Goal: Task Accomplishment & Management: Manage account settings

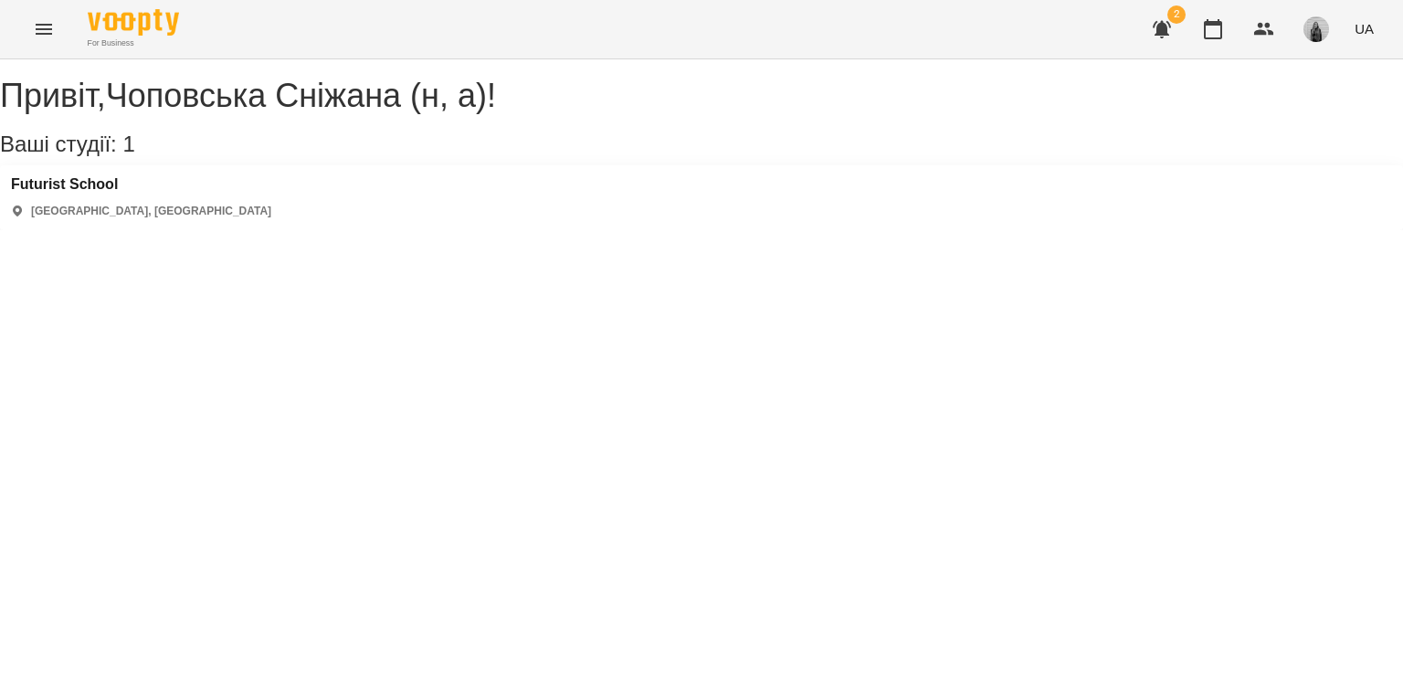
click at [11, 32] on div "For Business 2 UA" at bounding box center [701, 29] width 1403 height 58
click at [24, 24] on button "Menu" at bounding box center [44, 29] width 44 height 44
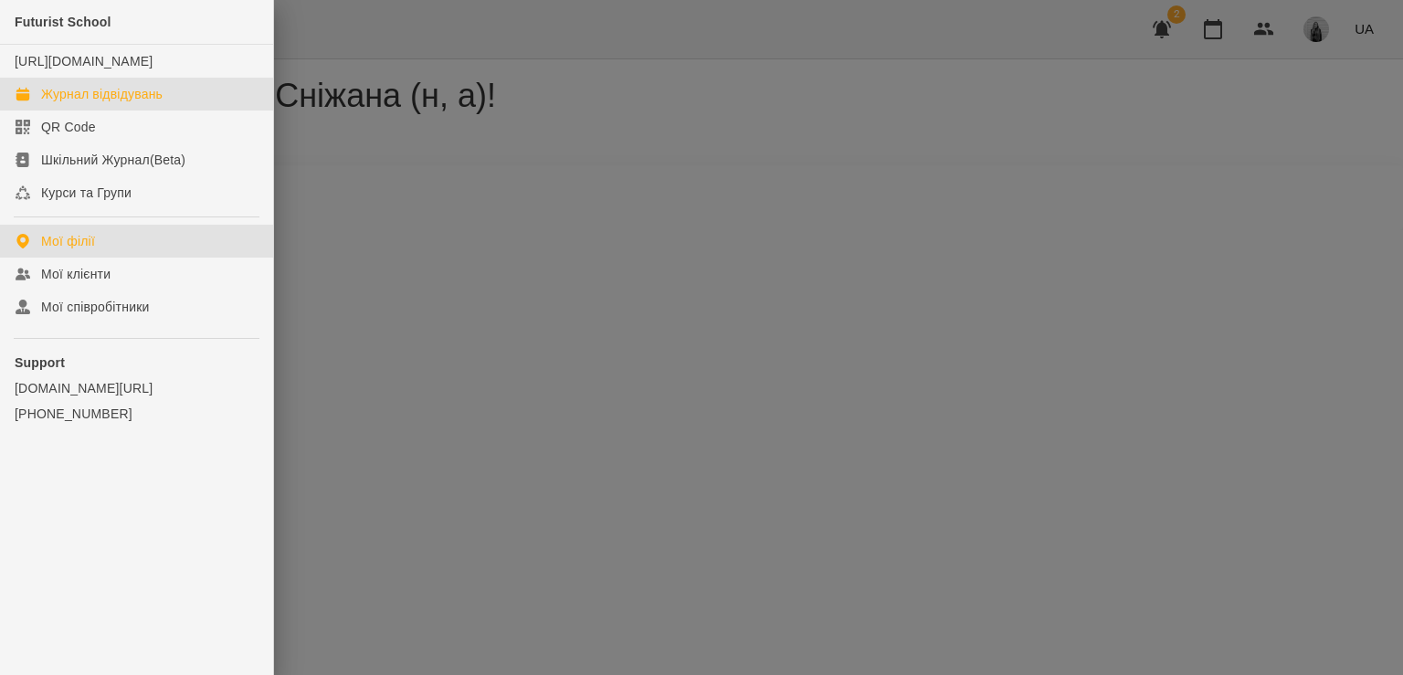
click at [54, 103] on div "Журнал відвідувань" at bounding box center [102, 94] width 122 height 18
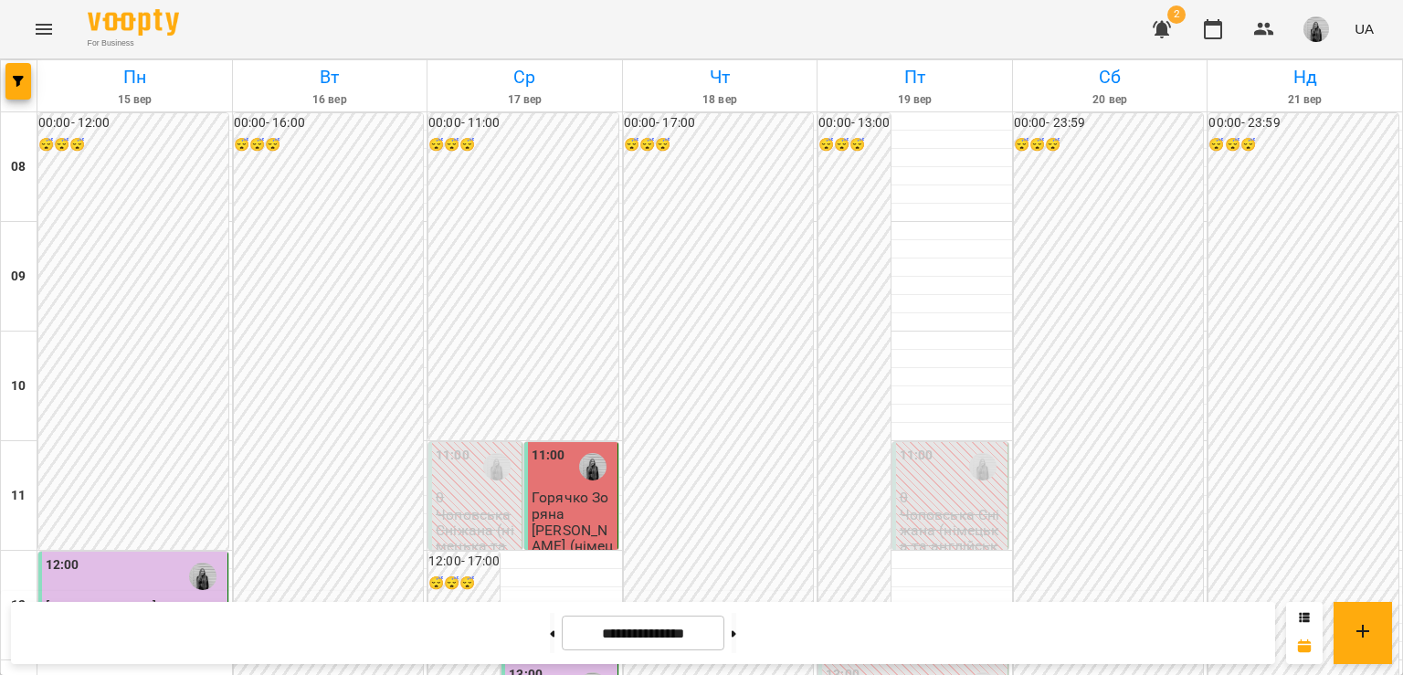
scroll to position [639, 0]
click at [1338, 32] on button "button" at bounding box center [1317, 29] width 48 height 48
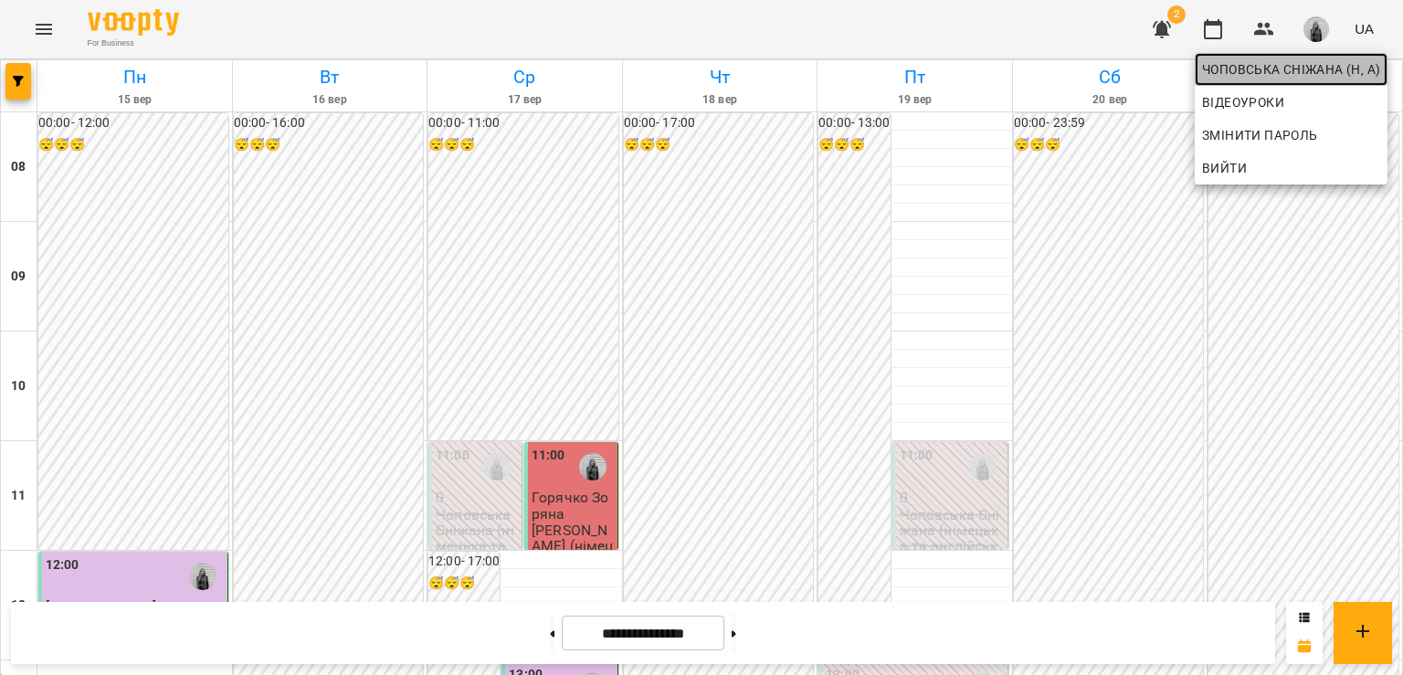
click at [1293, 66] on span "Чоповська Сніжана (н, а)" at bounding box center [1291, 69] width 178 height 22
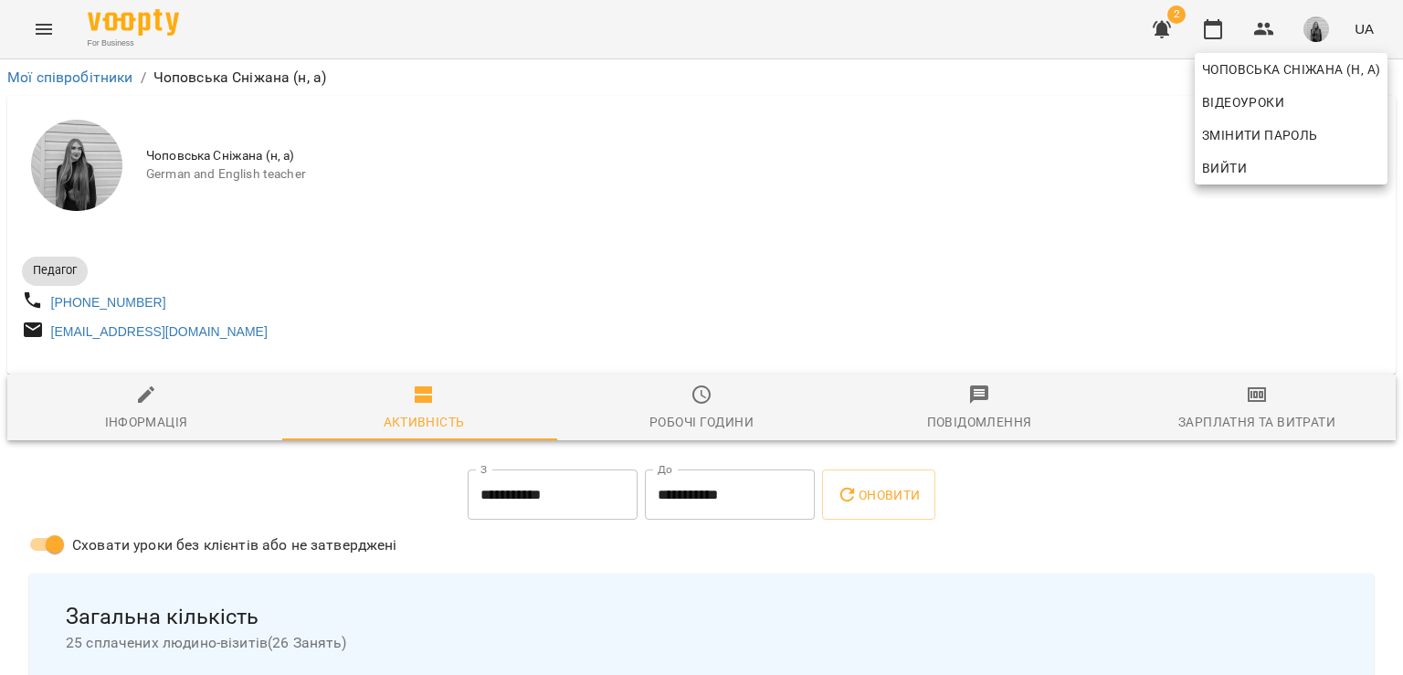
click at [1280, 437] on div at bounding box center [701, 337] width 1403 height 675
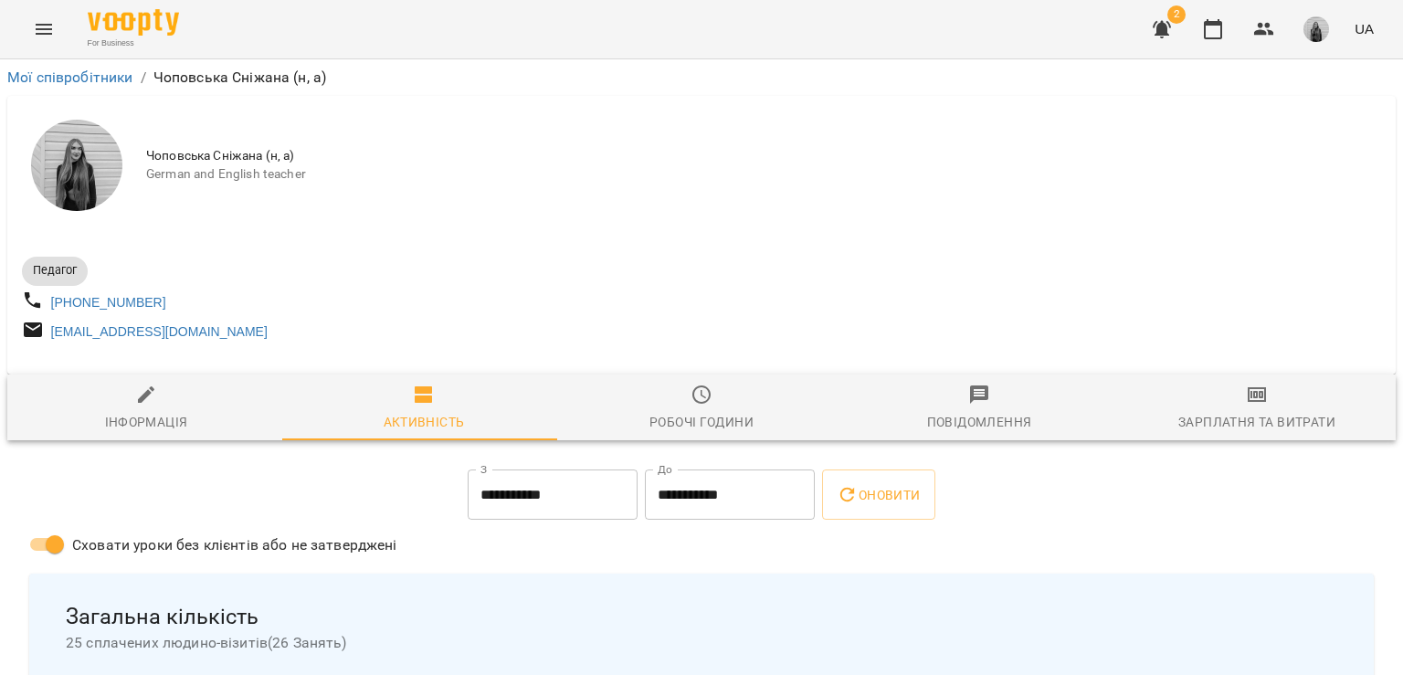
click at [713, 428] on div "Робочі години" at bounding box center [702, 422] width 104 height 22
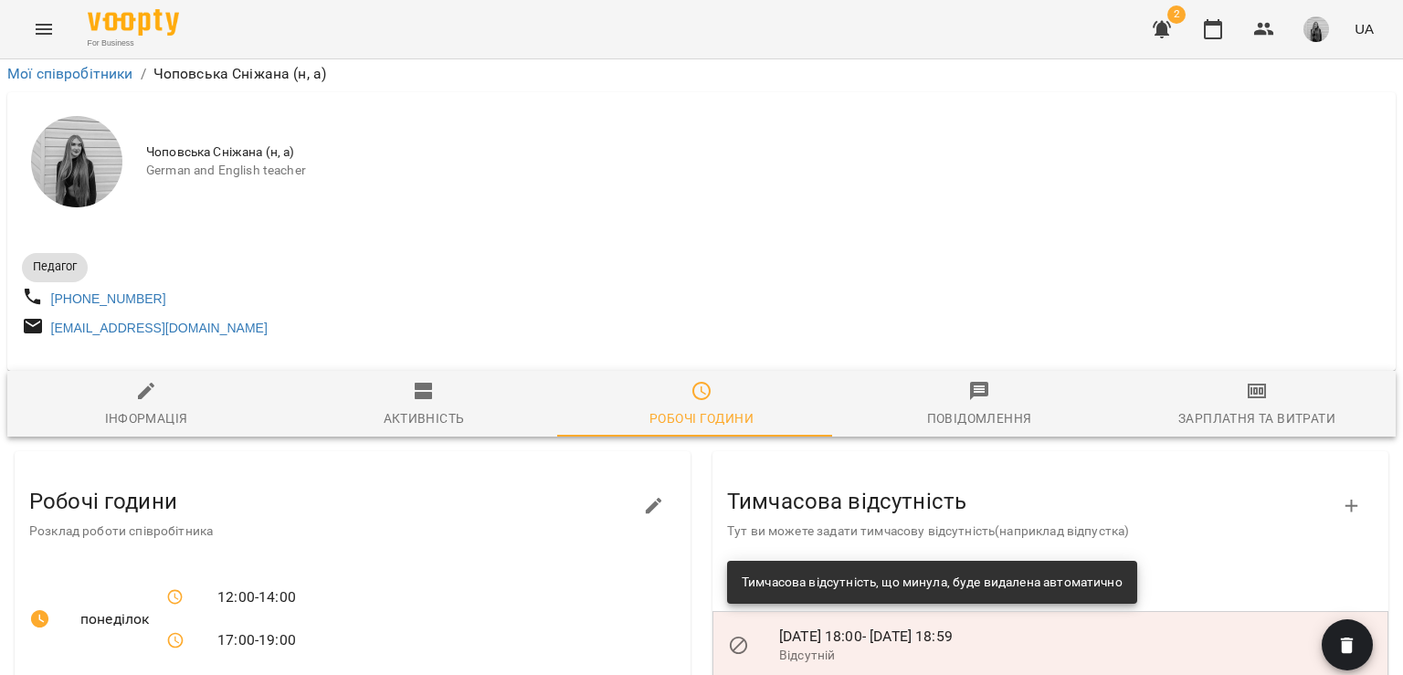
scroll to position [365, 0]
